Goal: Information Seeking & Learning: Learn about a topic

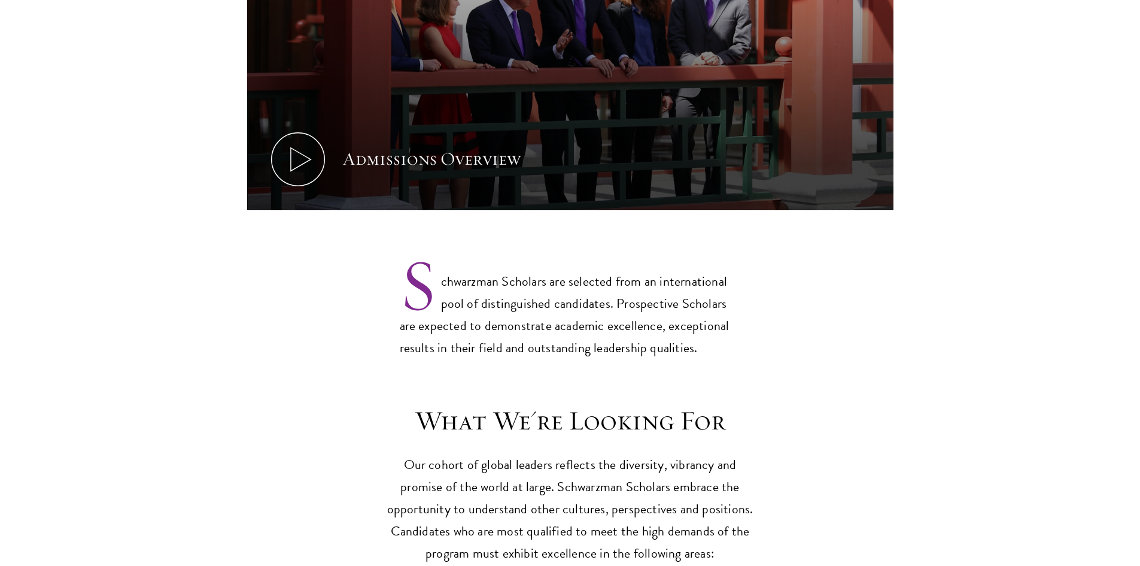
scroll to position [659, 0]
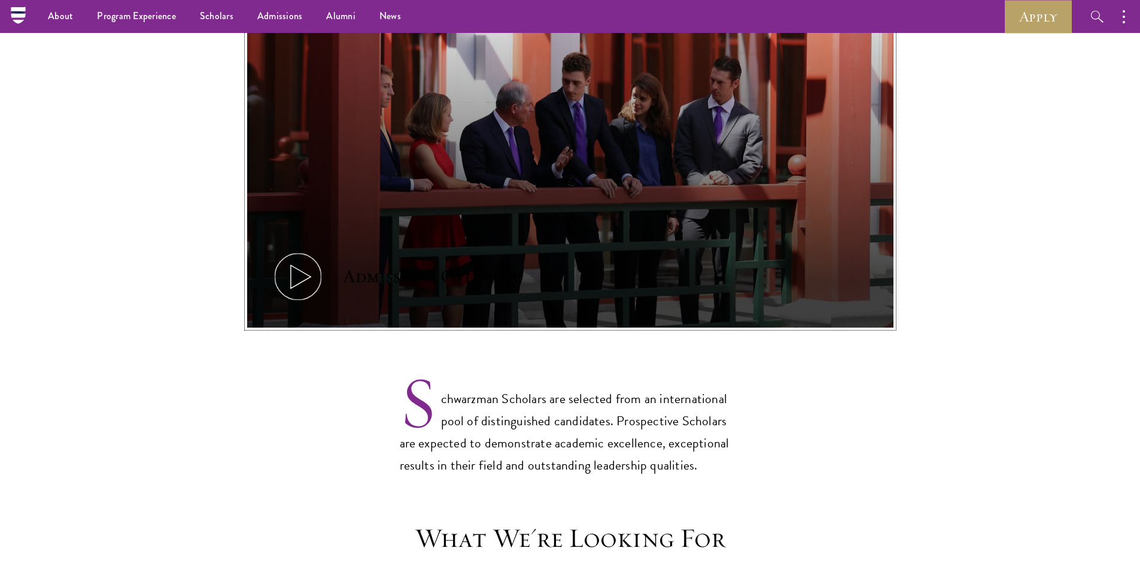
click at [302, 252] on icon at bounding box center [298, 277] width 54 height 54
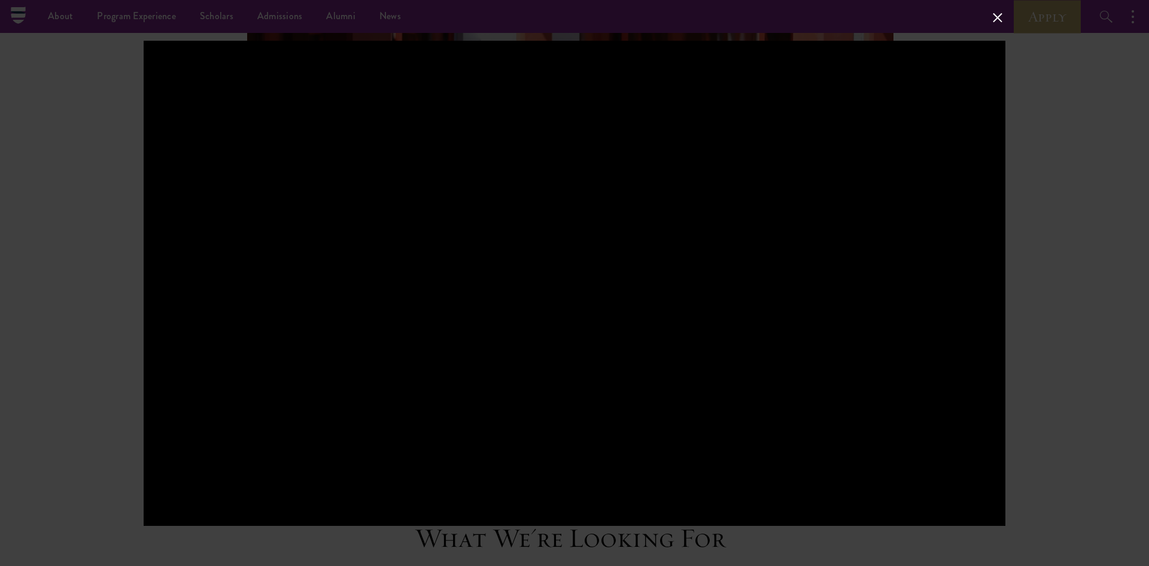
click at [998, 17] on button at bounding box center [998, 18] width 16 height 16
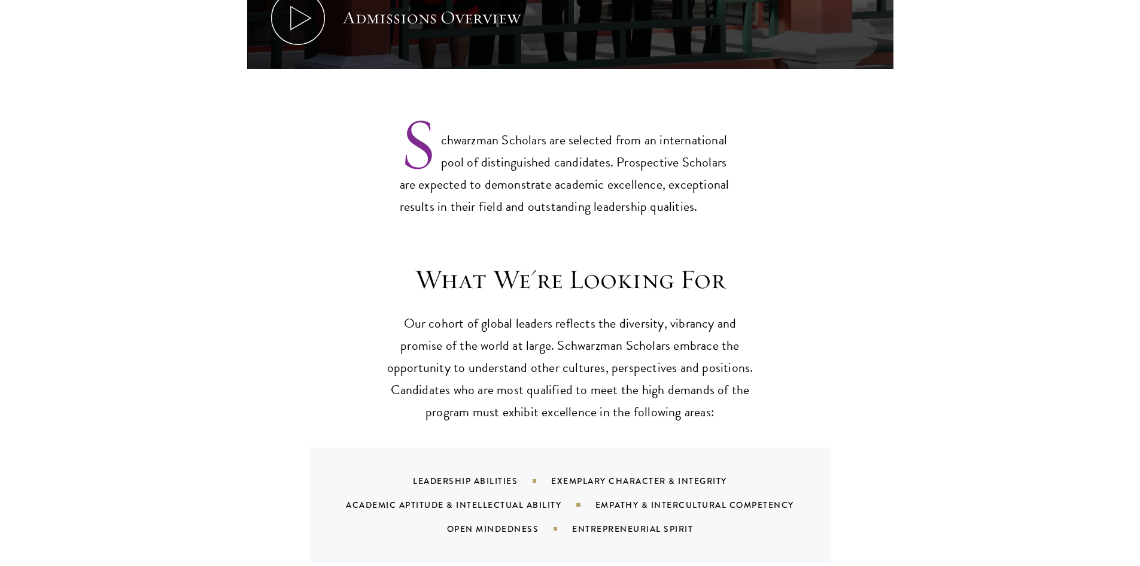
scroll to position [958, 0]
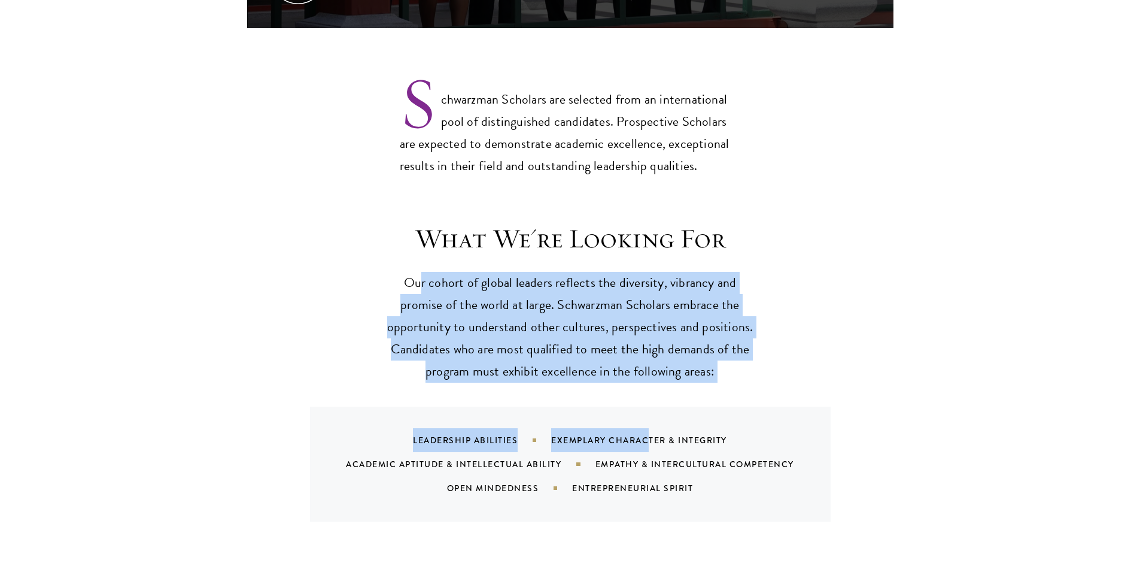
drag, startPoint x: 518, startPoint y: 257, endPoint x: 639, endPoint y: 366, distance: 162.8
click at [639, 366] on div "What We're Looking For Our cohort of global leaders reflects the diversity, vib…" at bounding box center [570, 371] width 647 height 299
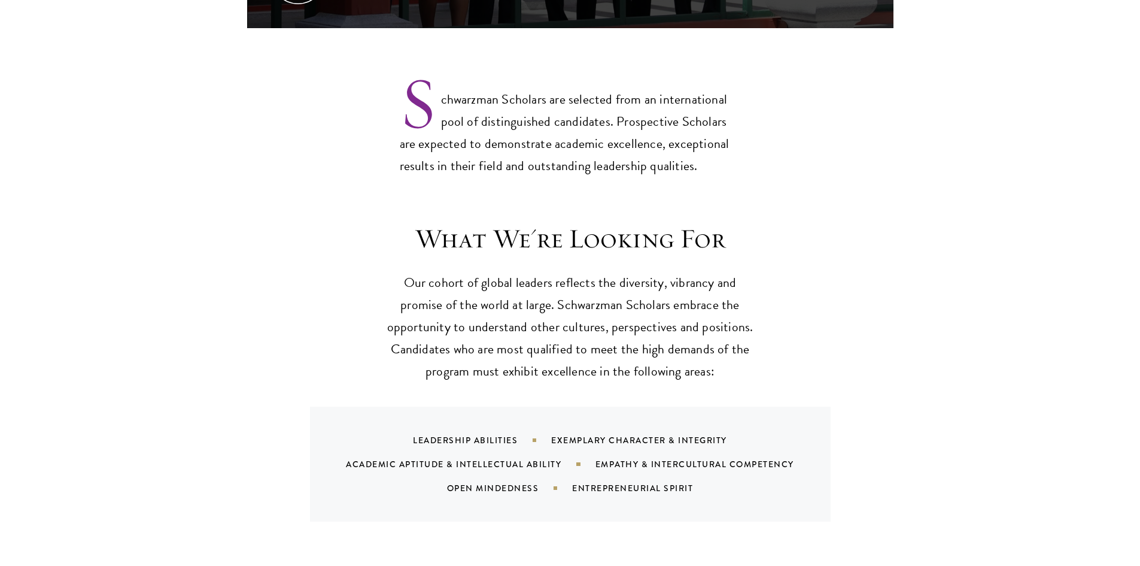
click at [812, 382] on div "What We're Looking For Our cohort of global leaders reflects the diversity, vib…" at bounding box center [570, 371] width 647 height 299
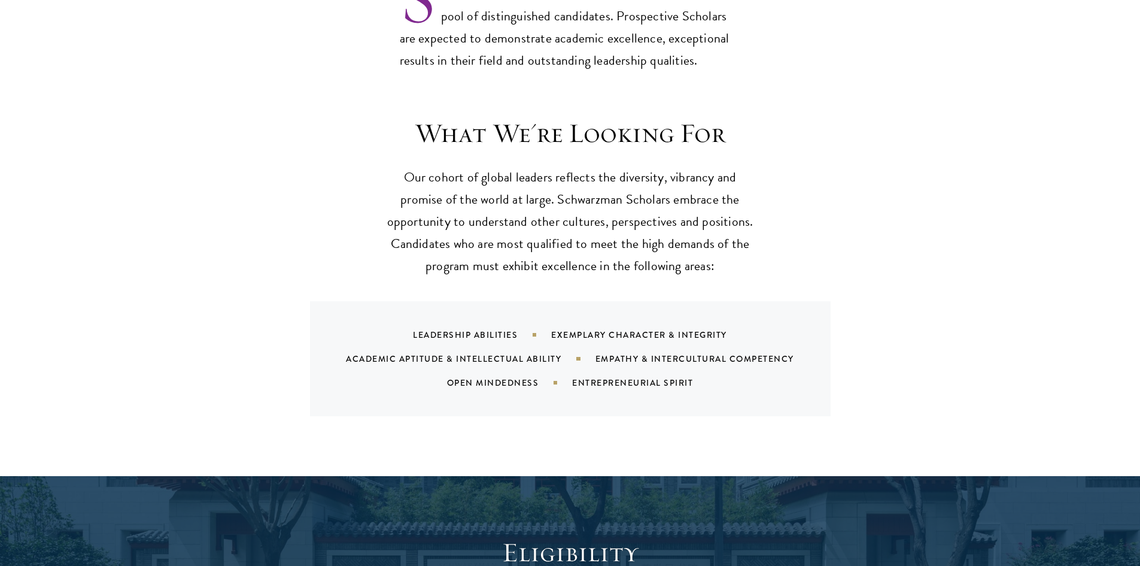
scroll to position [1257, 0]
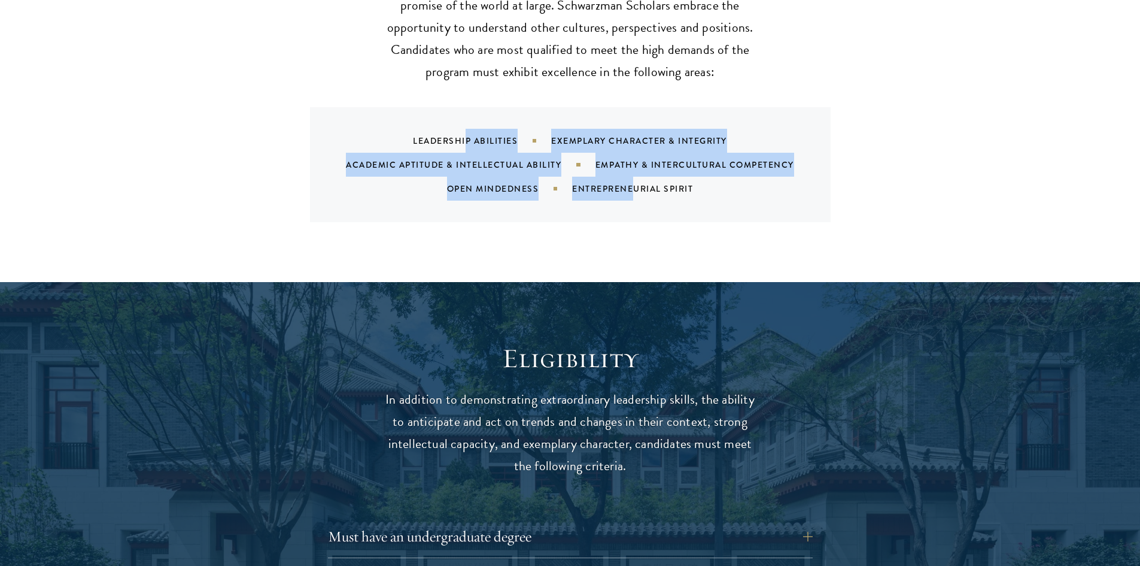
drag, startPoint x: 468, startPoint y: 111, endPoint x: 710, endPoint y: 166, distance: 248.5
click at [675, 165] on div "Leadership Abilities Exemplary Character & Integrity Academic Aptitude & Intell…" at bounding box center [585, 165] width 492 height 72
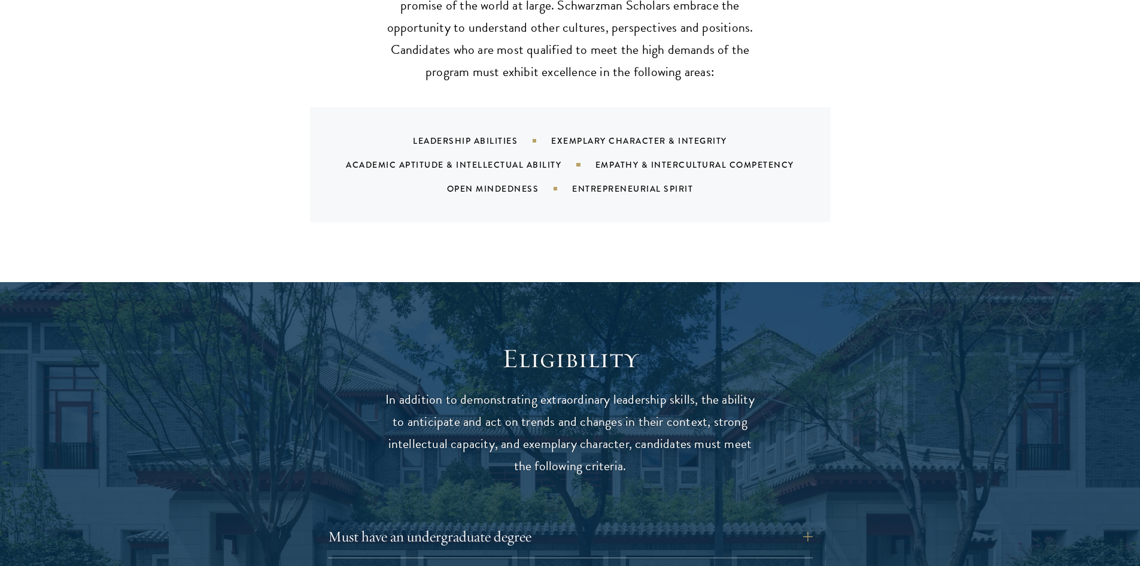
click at [711, 183] on div "Entrepreneurial Spirit" at bounding box center [647, 189] width 151 height 12
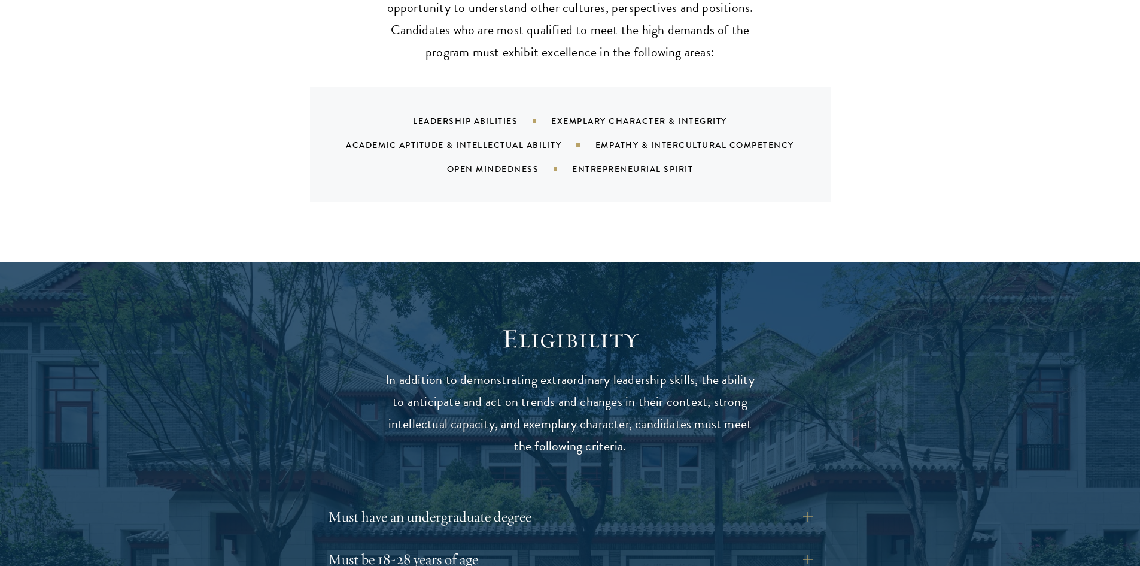
scroll to position [1497, 0]
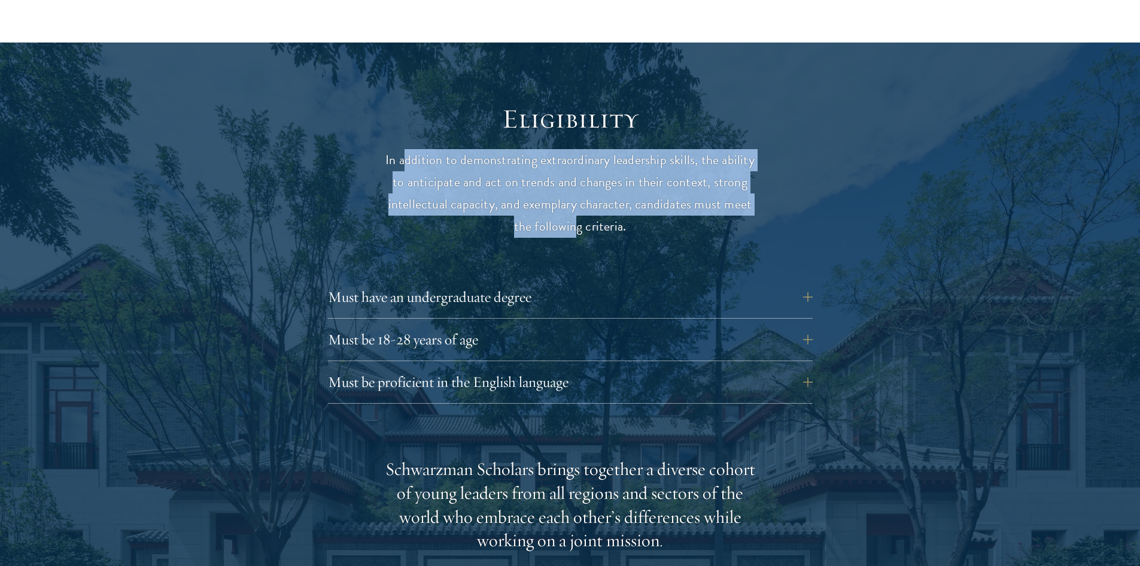
drag, startPoint x: 410, startPoint y: 141, endPoint x: 597, endPoint y: 195, distance: 195.0
click at [585, 194] on p "In addition to demonstrating extraordinary leadership skills, the ability to an…" at bounding box center [570, 193] width 371 height 89
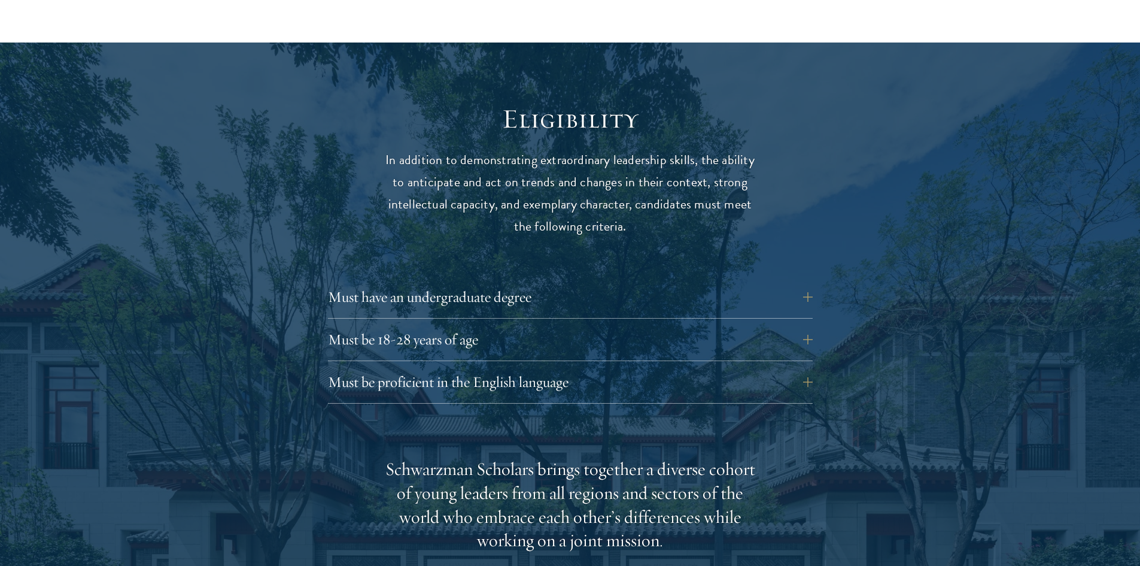
click at [597, 196] on p "In addition to demonstrating extraordinary leadership skills, the ability to an…" at bounding box center [570, 193] width 371 height 89
click at [571, 283] on button "Must have an undergraduate degree" at bounding box center [579, 297] width 485 height 29
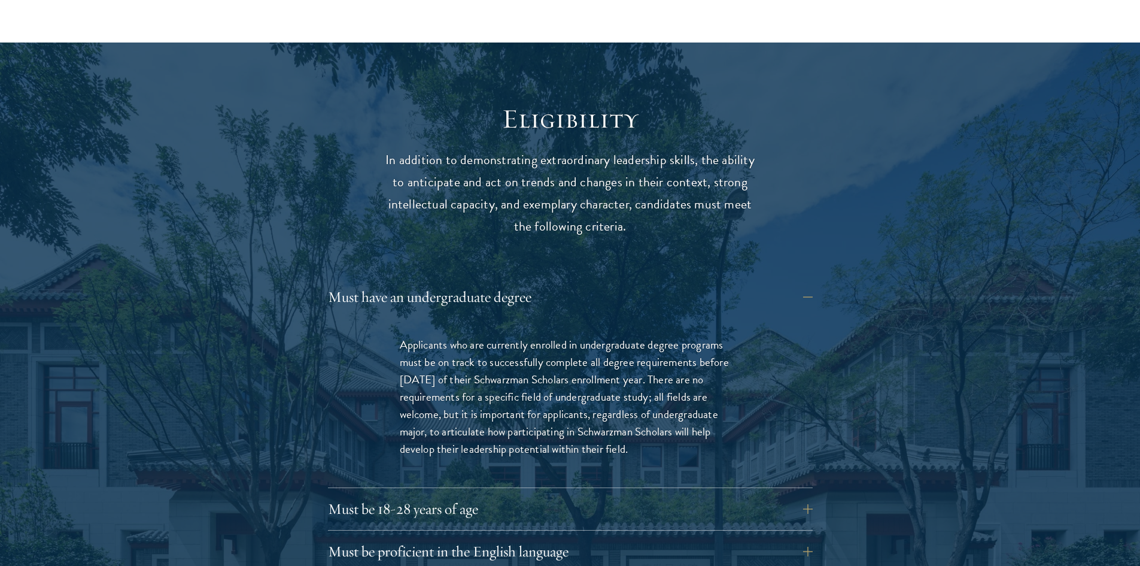
drag, startPoint x: 427, startPoint y: 323, endPoint x: 642, endPoint y: 430, distance: 240.4
click at [635, 431] on p "Applicants who are currently enrolled in undergraduate degree programs must be …" at bounding box center [570, 397] width 341 height 122
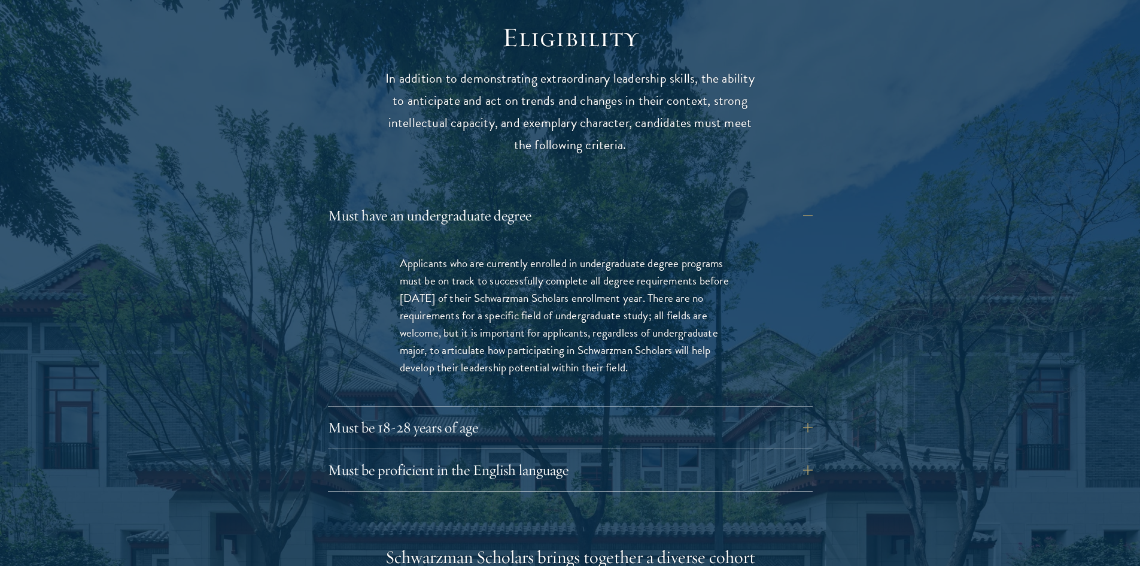
scroll to position [1676, 0]
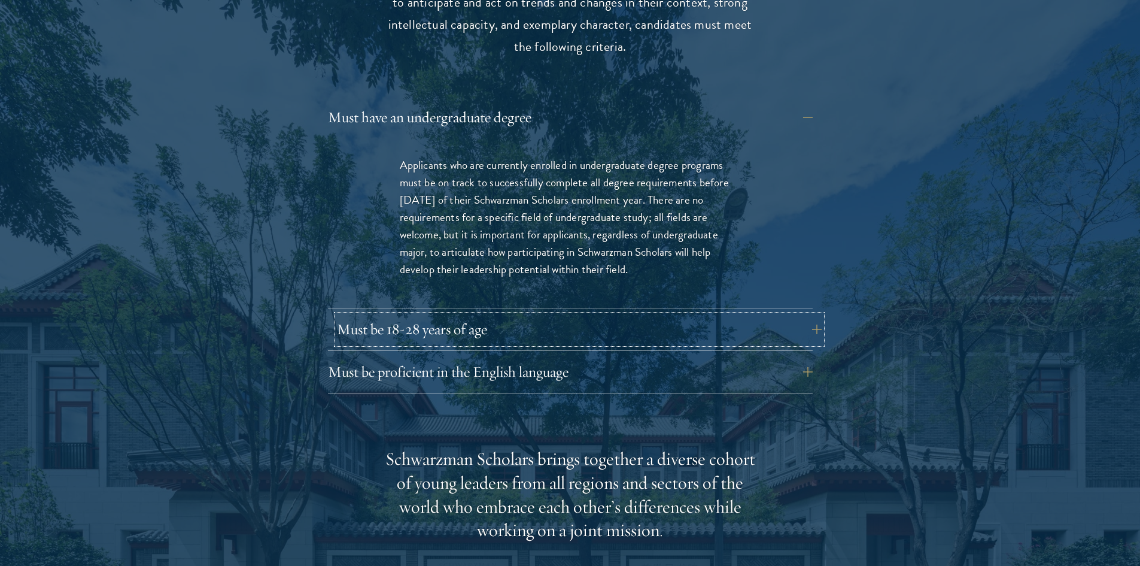
click at [709, 315] on button "Must be 18-28 years of age" at bounding box center [579, 329] width 485 height 29
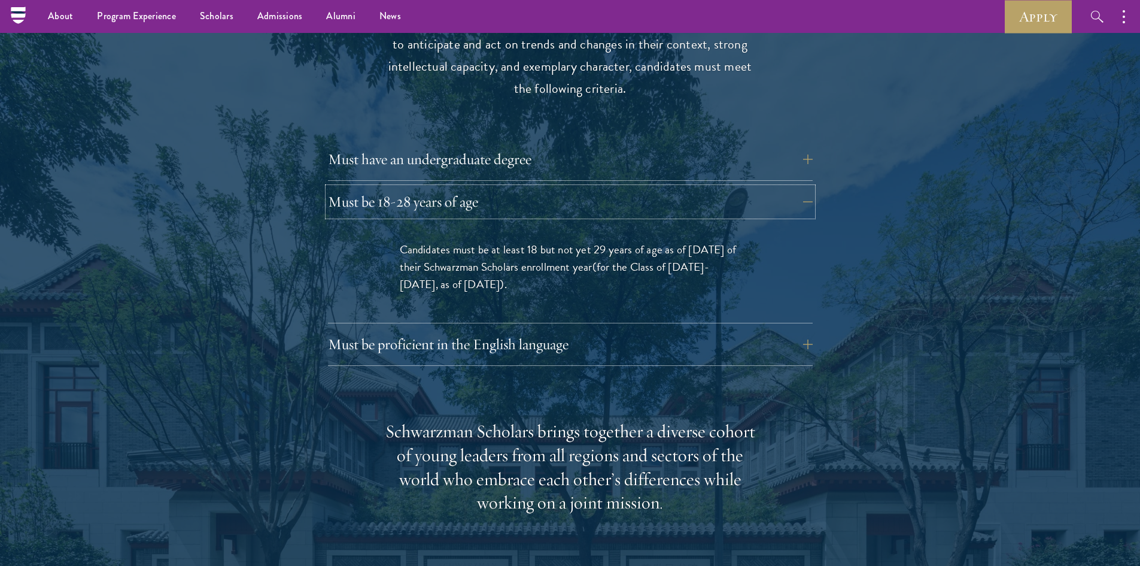
scroll to position [1616, 0]
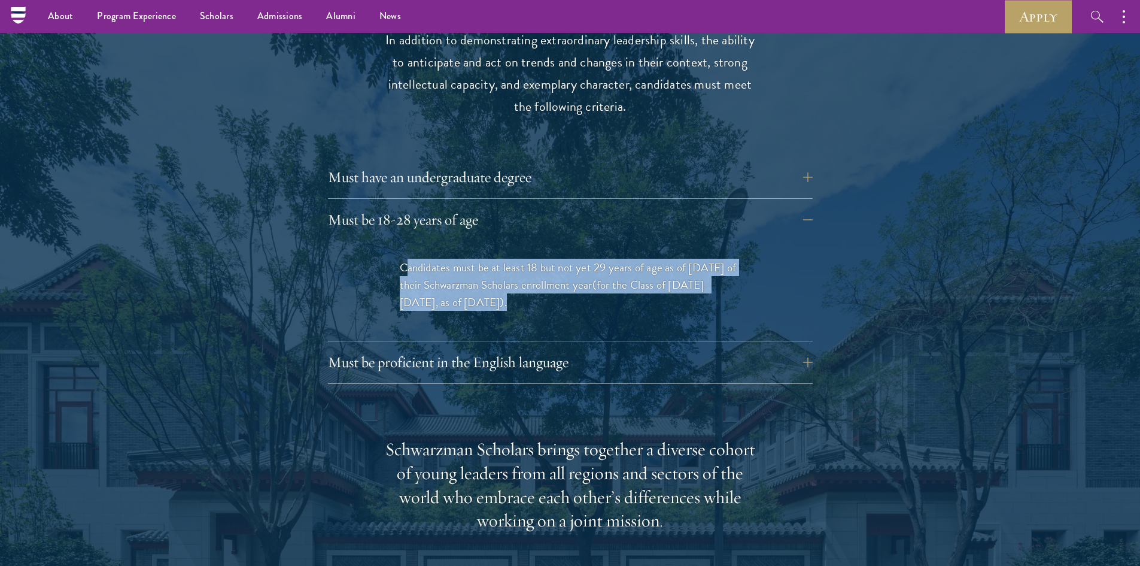
drag, startPoint x: 410, startPoint y: 242, endPoint x: 704, endPoint y: 283, distance: 296.8
click at [704, 283] on p "Candidates must be at least 18 but not yet 29 years of age as of [DATE] of thei…" at bounding box center [570, 285] width 341 height 52
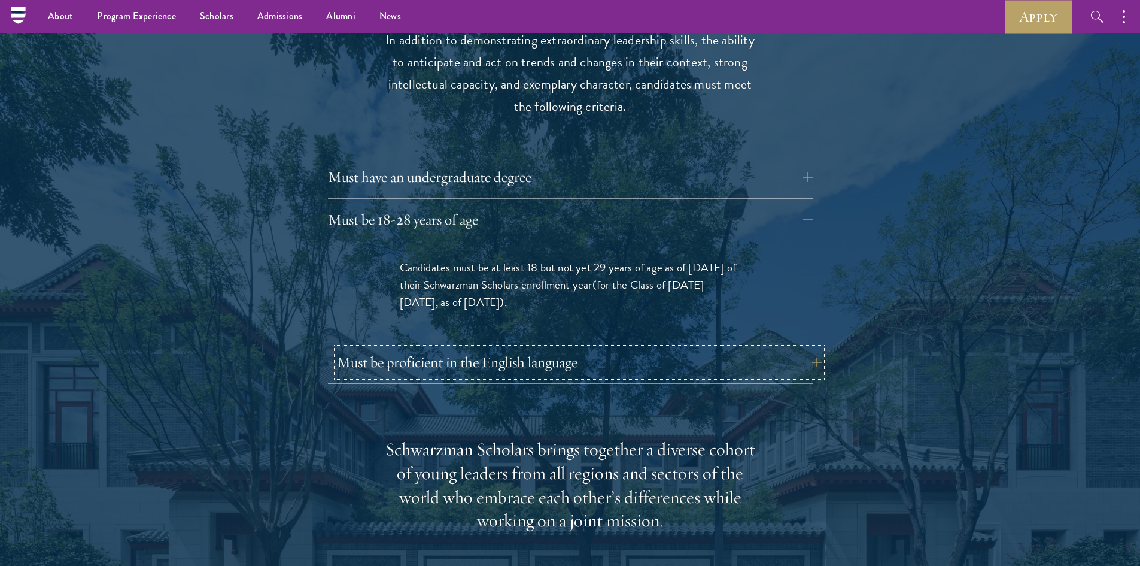
click at [717, 348] on button "Must be proficient in the English language" at bounding box center [579, 362] width 485 height 29
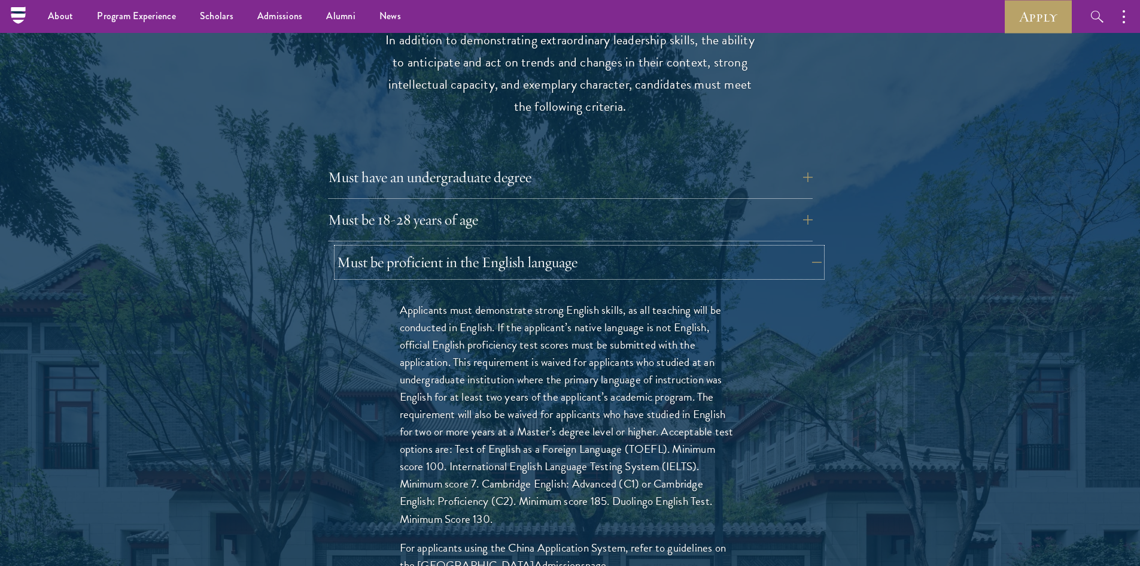
click at [726, 248] on button "Must be proficient in the English language" at bounding box center [579, 262] width 485 height 29
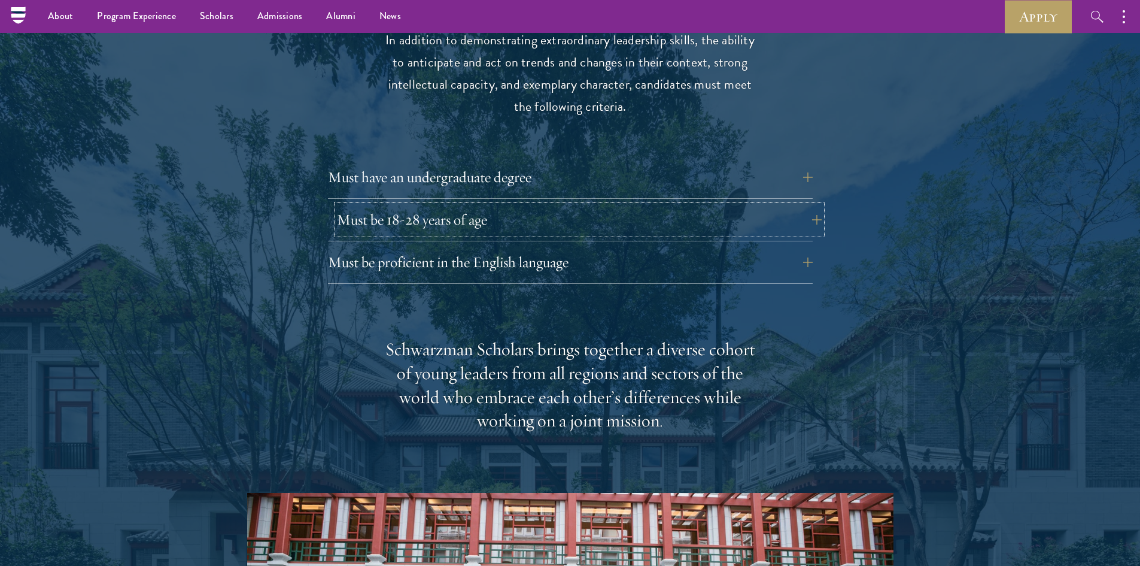
click at [718, 205] on button "Must be 18-28 years of age" at bounding box center [579, 219] width 485 height 29
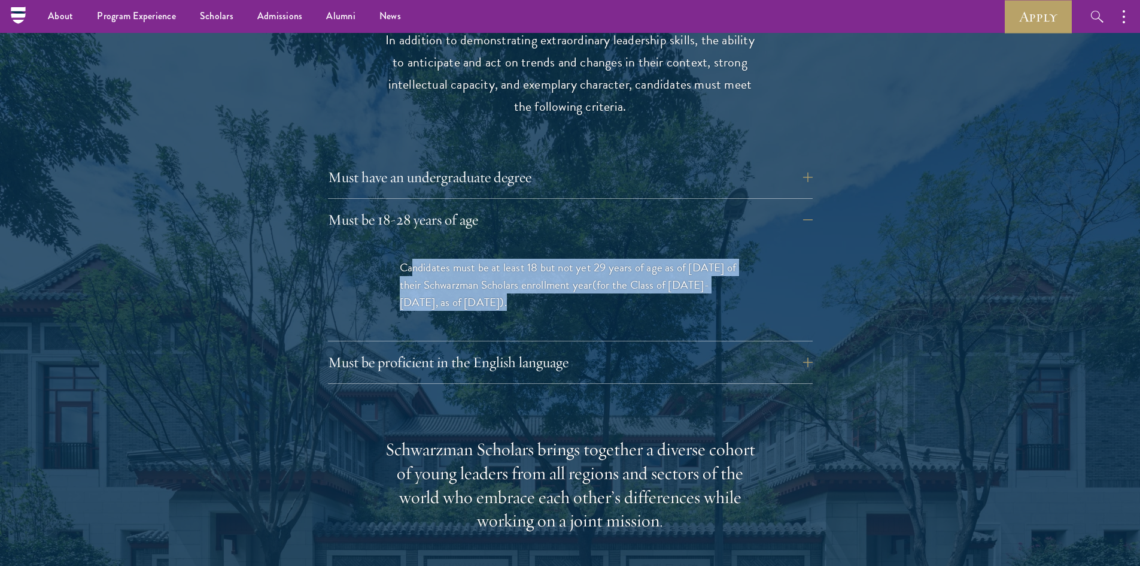
drag, startPoint x: 429, startPoint y: 247, endPoint x: 605, endPoint y: 280, distance: 179.1
click at [604, 280] on p "Candidates must be at least 18 but not yet 29 years of age as of [DATE] of thei…" at bounding box center [570, 285] width 341 height 52
click at [605, 280] on p "Candidates must be at least 18 but not yet 29 years of age as of [DATE] of thei…" at bounding box center [570, 285] width 341 height 52
drag, startPoint x: 517, startPoint y: 276, endPoint x: 398, endPoint y: 241, distance: 124.3
click at [398, 241] on div "Candidates must be at least 18 but not yet 29 years of age as of [DATE] of thei…" at bounding box center [570, 291] width 413 height 100
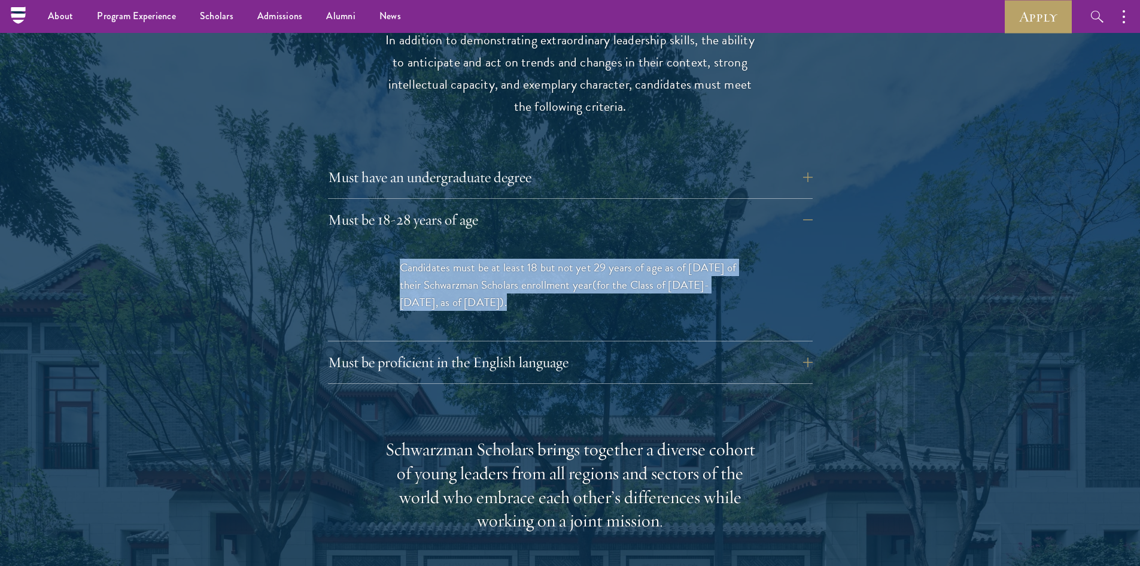
click at [398, 241] on div "Candidates must be at least 18 but not yet 29 years of age as of [DATE] of thei…" at bounding box center [570, 291] width 413 height 100
drag, startPoint x: 402, startPoint y: 243, endPoint x: 535, endPoint y: 290, distance: 140.5
click at [535, 292] on div "Candidates must be at least 18 but not yet 29 years of age as of [DATE] of thei…" at bounding box center [570, 291] width 413 height 100
click at [535, 290] on div "Candidates must be at least 18 but not yet 29 years of age as of [DATE] of thei…" at bounding box center [570, 291] width 413 height 100
drag, startPoint x: 506, startPoint y: 279, endPoint x: 400, endPoint y: 242, distance: 112.1
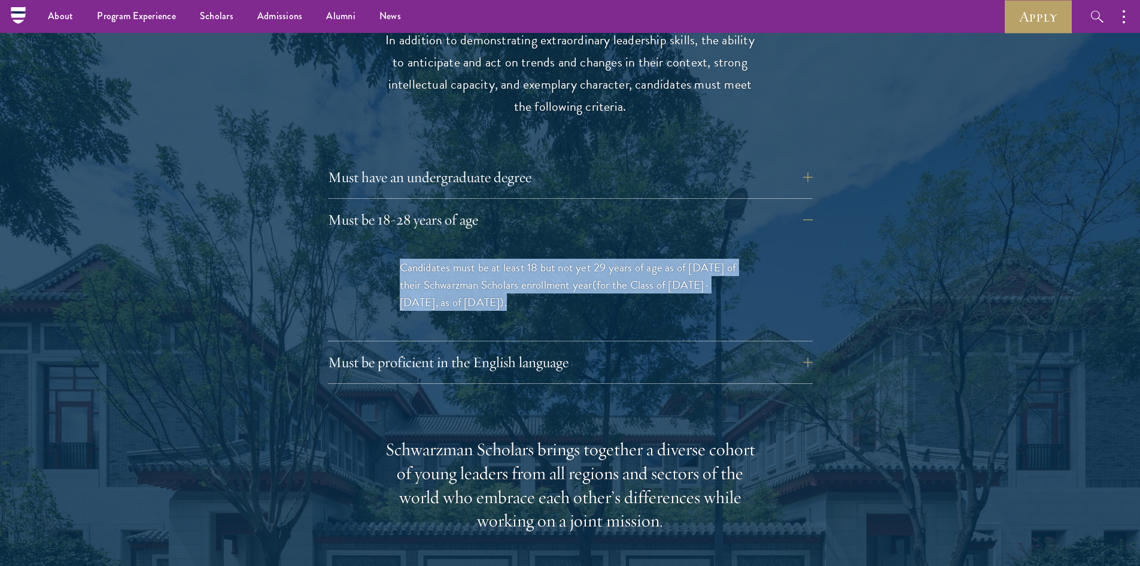
click at [400, 259] on p "Candidates must be at least 18 but not yet 29 years of age as of [DATE] of thei…" at bounding box center [570, 285] width 341 height 52
drag, startPoint x: 401, startPoint y: 242, endPoint x: 534, endPoint y: 284, distance: 139.5
click at [534, 284] on p "Candidates must be at least 18 but not yet 29 years of age as of [DATE] of thei…" at bounding box center [570, 285] width 341 height 52
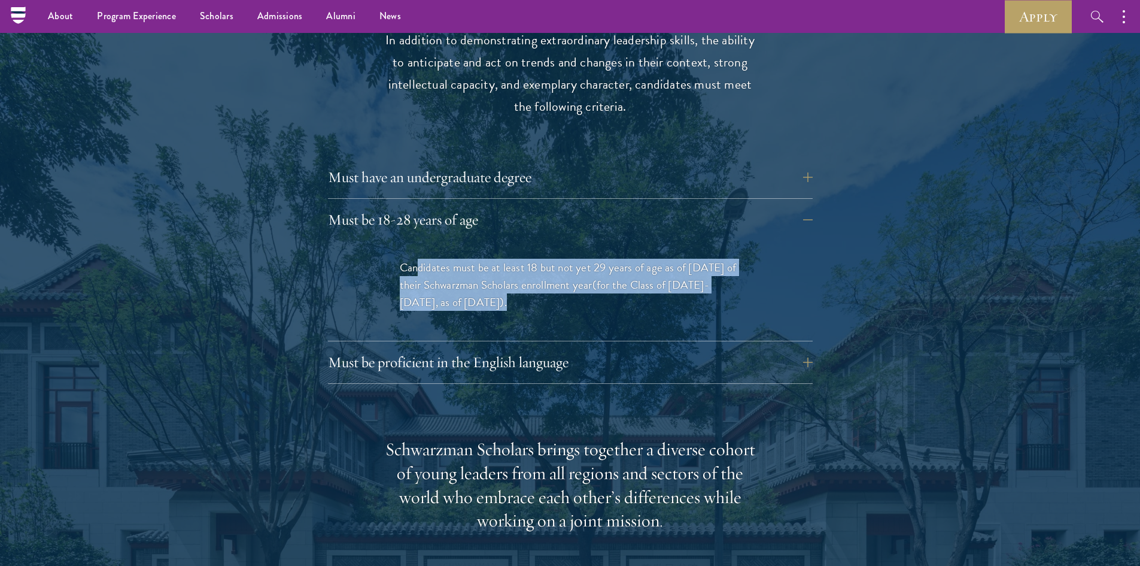
drag, startPoint x: 524, startPoint y: 281, endPoint x: 414, endPoint y: 241, distance: 117.2
click at [414, 259] on p "Candidates must be at least 18 but not yet 29 years of age as of [DATE] of thei…" at bounding box center [570, 285] width 341 height 52
drag, startPoint x: 404, startPoint y: 242, endPoint x: 581, endPoint y: 310, distance: 189.9
click at [581, 310] on div "Candidates must be at least 18 but not yet 29 years of age as of [DATE] of thei…" at bounding box center [570, 291] width 413 height 100
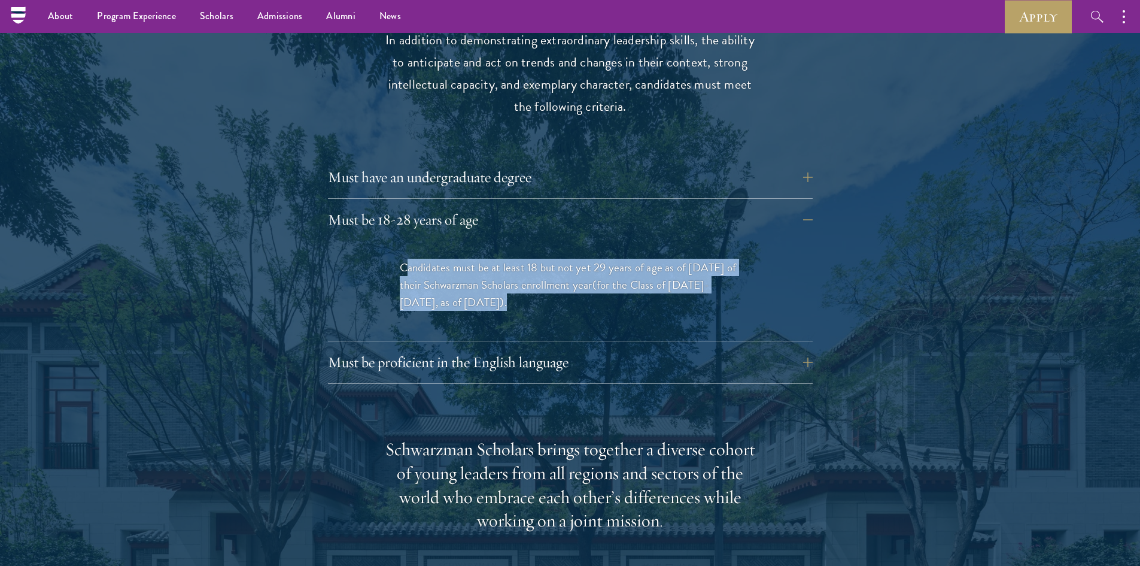
click at [585, 309] on div "Candidates must be at least 18 but not yet 29 years of age as of [DATE] of thei…" at bounding box center [570, 291] width 413 height 100
drag, startPoint x: 529, startPoint y: 281, endPoint x: 370, endPoint y: 244, distance: 163.1
click at [372, 245] on div "Candidates must be at least 18 but not yet 29 years of age as of [DATE] of thei…" at bounding box center [570, 291] width 413 height 100
click at [370, 244] on div "Candidates must be at least 18 but not yet 29 years of age as of [DATE] of thei…" at bounding box center [570, 291] width 413 height 100
drag, startPoint x: 385, startPoint y: 239, endPoint x: 623, endPoint y: 311, distance: 248.1
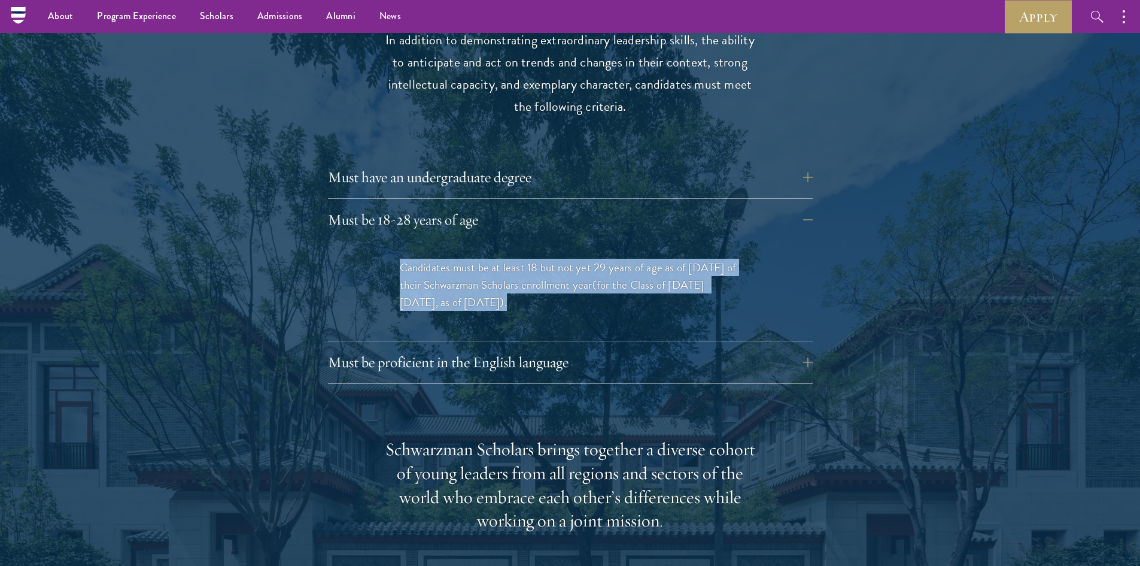
click at [612, 311] on div "Candidates must be at least 18 but not yet 29 years of age as of [DATE] of thei…" at bounding box center [570, 291] width 413 height 100
click at [623, 311] on div "Candidates must be at least 18 but not yet 29 years of age as of [DATE] of thei…" at bounding box center [570, 291] width 413 height 100
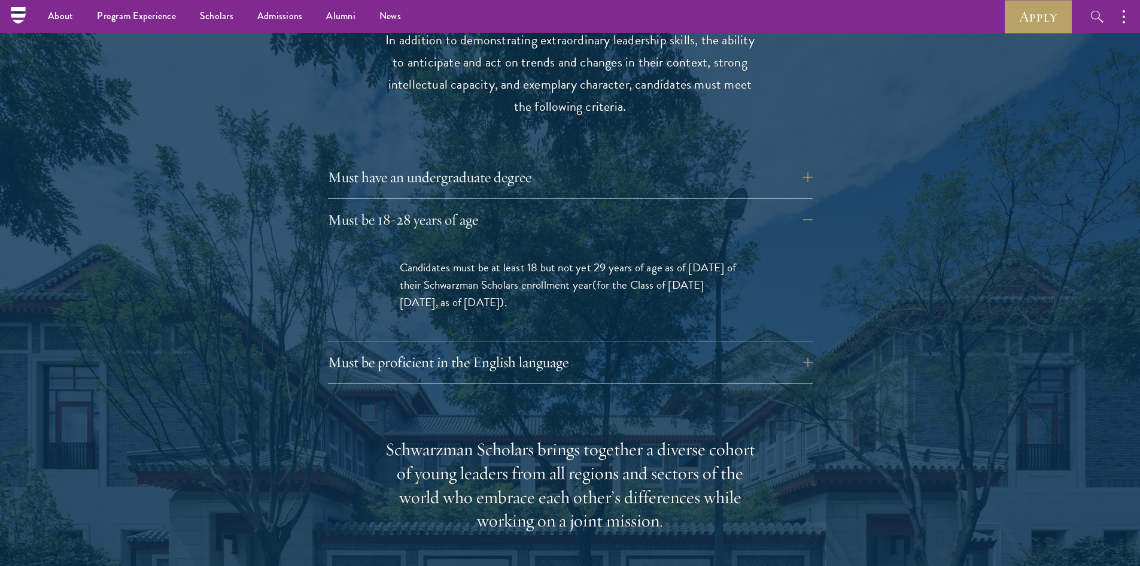
click at [623, 311] on div "Candidates must be at least 18 but not yet 29 years of age as of [DATE] of thei…" at bounding box center [570, 291] width 413 height 100
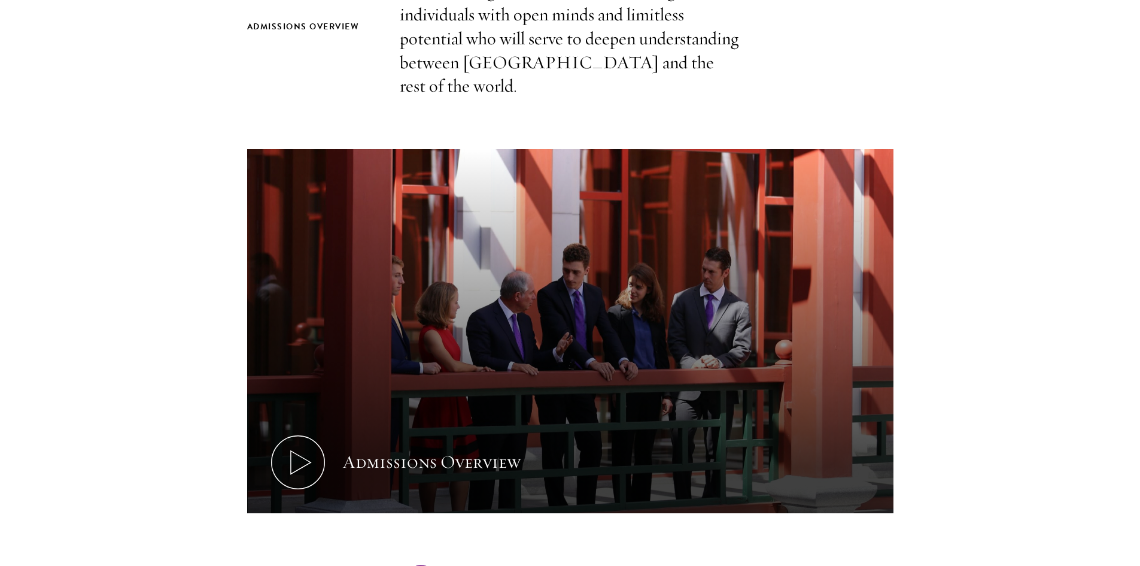
scroll to position [0, 0]
